Goal: Information Seeking & Learning: Learn about a topic

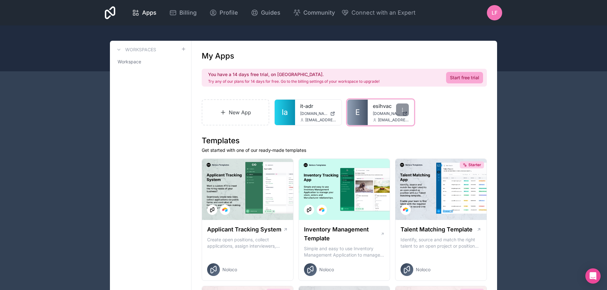
click at [364, 113] on link "E" at bounding box center [358, 113] width 20 height 26
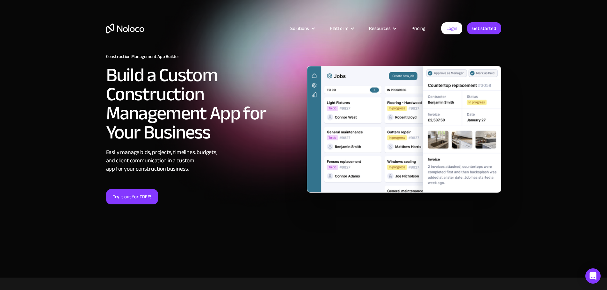
click at [423, 28] on link "Pricing" at bounding box center [419, 28] width 30 height 8
